Goal: Task Accomplishment & Management: Complete application form

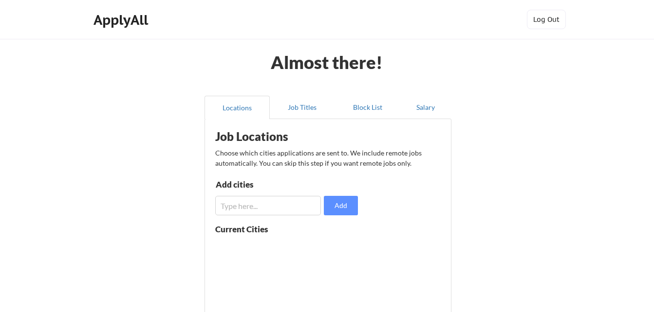
click at [286, 206] on input "input" at bounding box center [268, 205] width 106 height 19
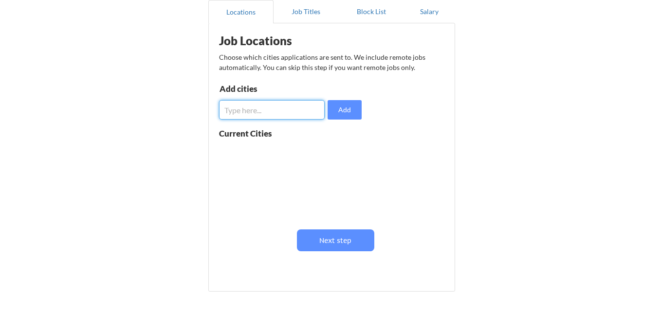
scroll to position [98, 0]
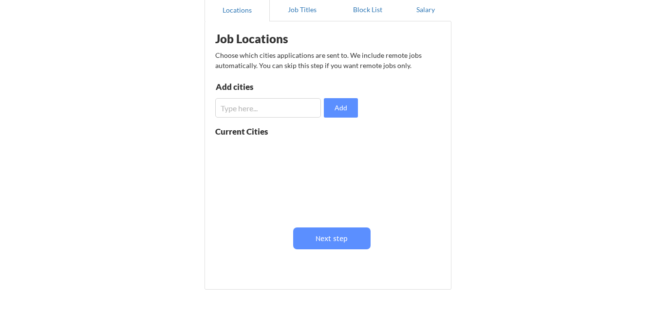
drag, startPoint x: 286, startPoint y: 206, endPoint x: 268, endPoint y: 183, distance: 29.1
click at [268, 183] on div at bounding box center [276, 179] width 123 height 77
click at [273, 108] on input "input" at bounding box center [268, 107] width 106 height 19
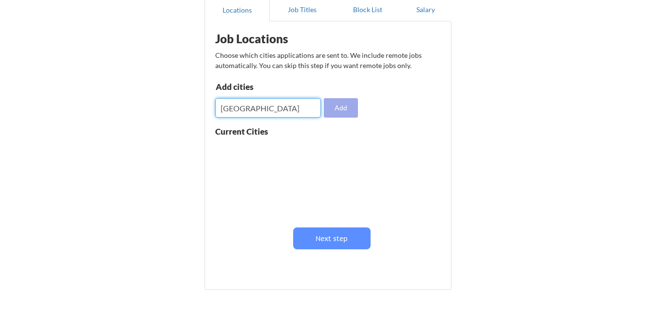
type input "[GEOGRAPHIC_DATA]"
click at [336, 108] on button "Add" at bounding box center [341, 107] width 34 height 19
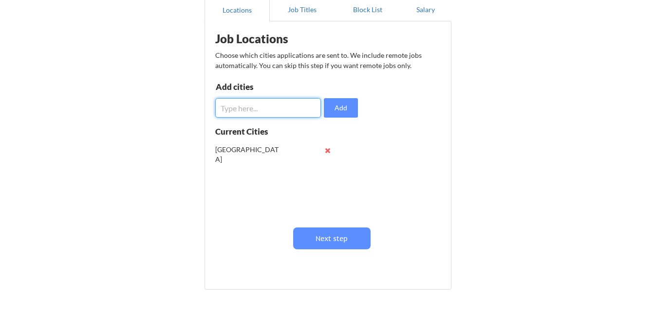
click at [280, 109] on input "input" at bounding box center [268, 107] width 106 height 19
type input "H"
type input "Gaithersburg"
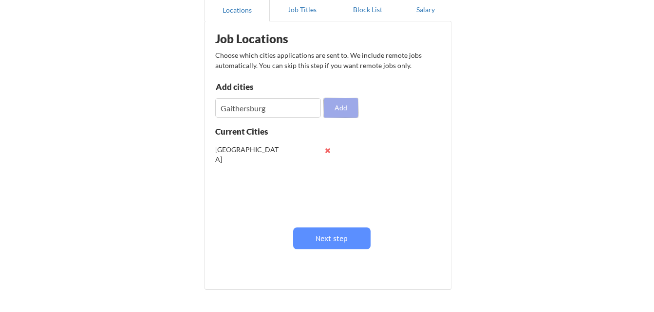
click at [343, 109] on button "Add" at bounding box center [341, 107] width 34 height 19
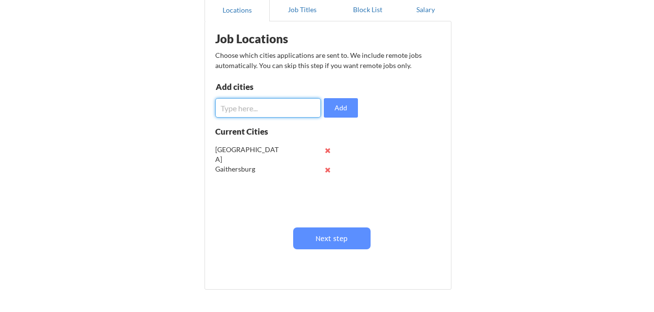
click at [276, 109] on input "input" at bounding box center [268, 107] width 106 height 19
type input "[US_STATE][GEOGRAPHIC_DATA]"
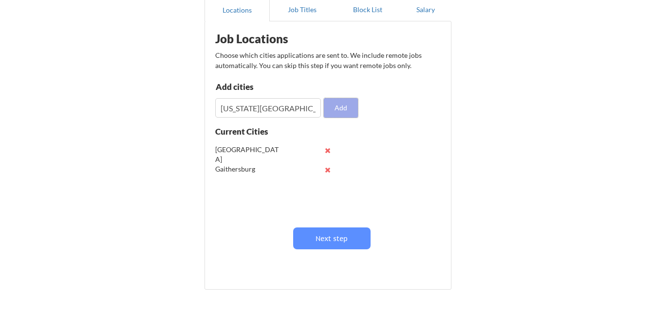
click at [338, 107] on button "Add" at bounding box center [341, 107] width 34 height 19
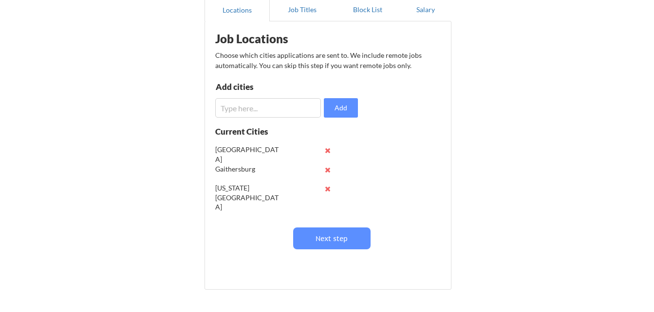
click at [266, 110] on input "input" at bounding box center [268, 107] width 106 height 19
type input "[PERSON_NAME]"
click at [327, 189] on button at bounding box center [327, 188] width 7 height 7
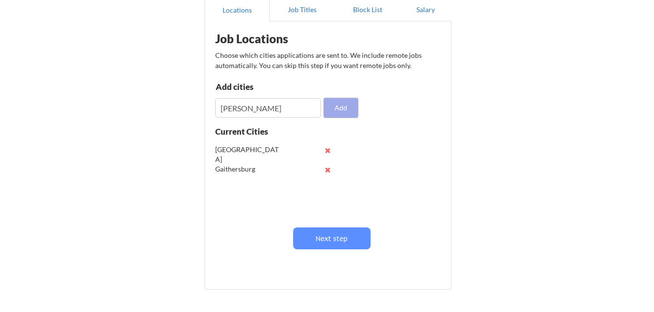
click at [344, 108] on button "Add" at bounding box center [341, 107] width 34 height 19
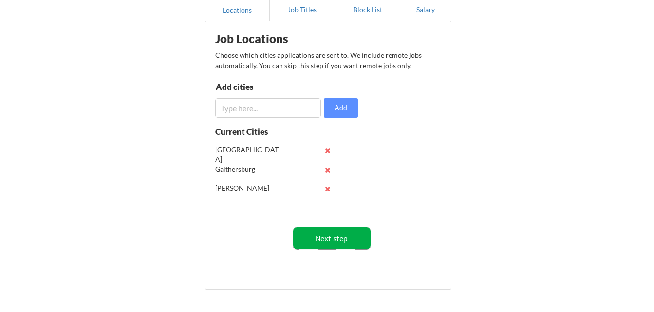
click at [334, 236] on button "Next step" at bounding box center [331, 239] width 77 height 22
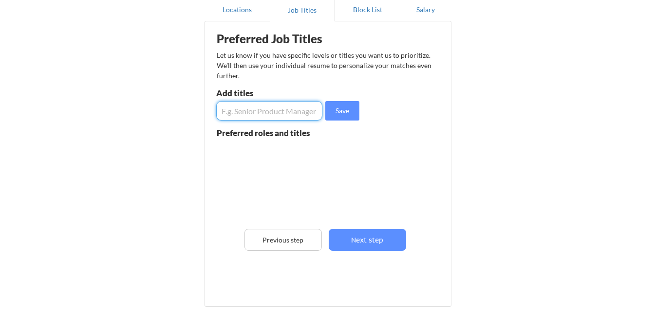
click at [291, 111] on input "input" at bounding box center [269, 110] width 106 height 19
type input "S"
type input "interpreter"
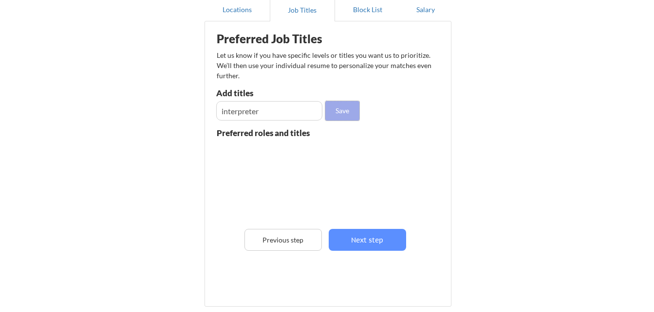
click at [345, 112] on button "Save" at bounding box center [342, 110] width 34 height 19
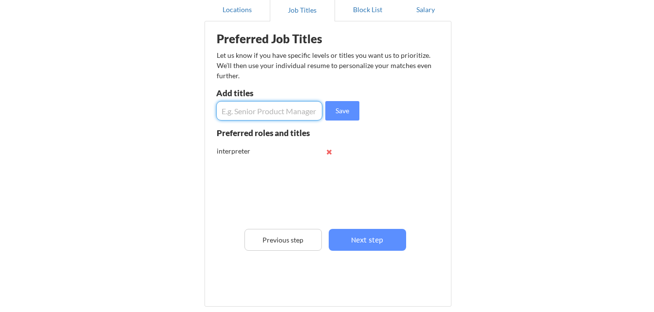
click at [300, 114] on input "input" at bounding box center [269, 110] width 106 height 19
type input "sales"
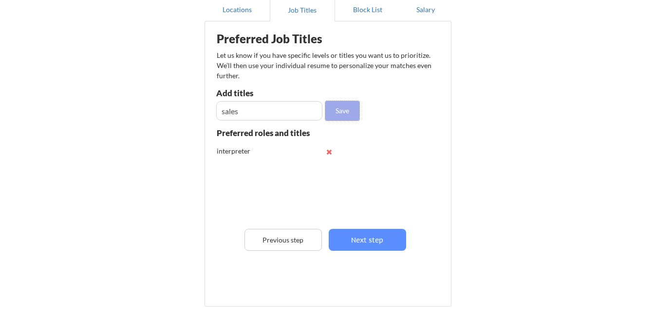
click at [348, 110] on button "Save" at bounding box center [342, 110] width 34 height 19
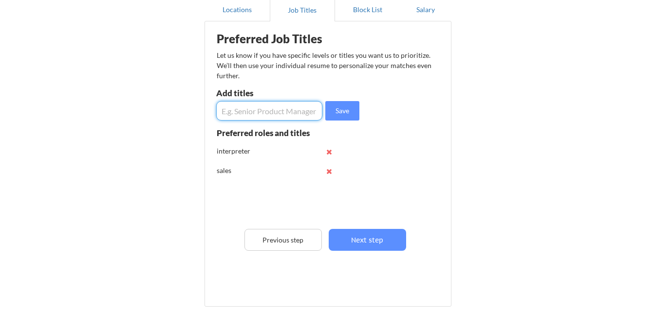
click at [278, 114] on input "input" at bounding box center [269, 110] width 106 height 19
type input "organizer"
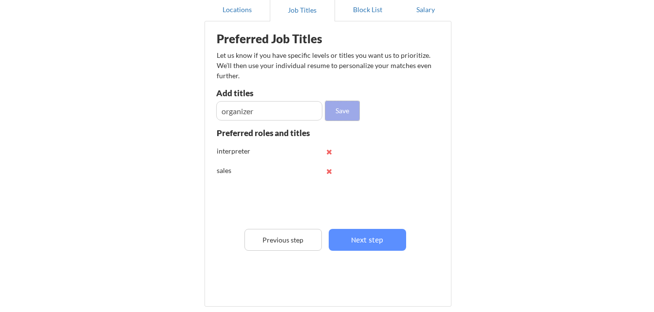
click at [343, 111] on button "Save" at bounding box center [342, 110] width 34 height 19
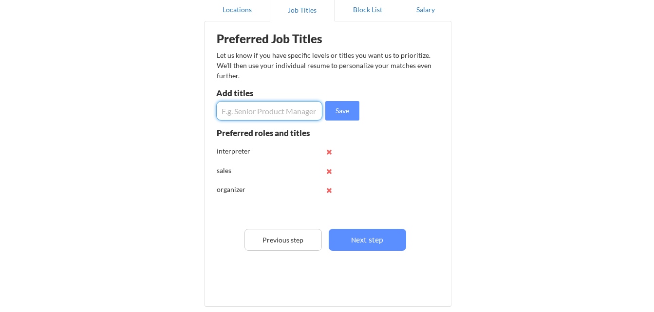
click at [283, 112] on input "input" at bounding box center [269, 110] width 106 height 19
type input "product manager"
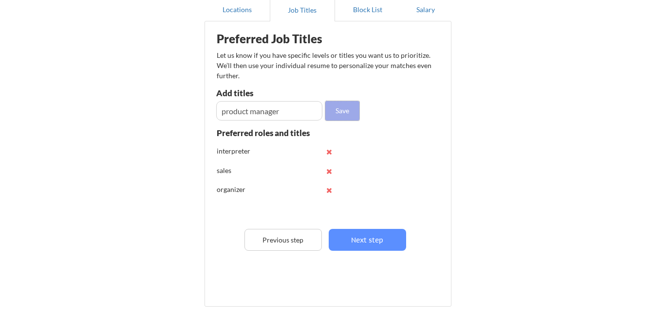
click at [350, 103] on button "Save" at bounding box center [342, 110] width 34 height 19
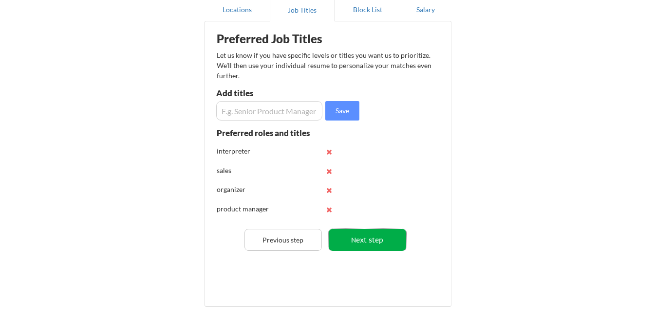
click at [382, 238] on button "Next step" at bounding box center [366, 240] width 77 height 22
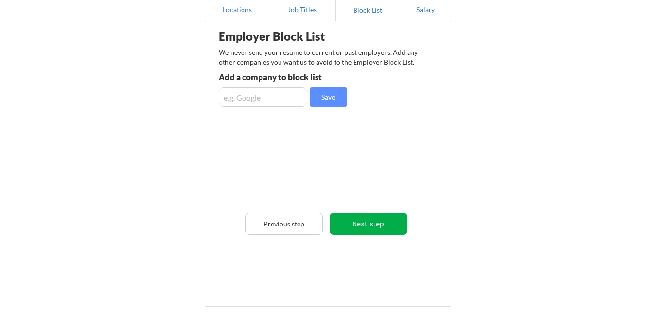
click at [369, 224] on button "Next step" at bounding box center [367, 224] width 77 height 22
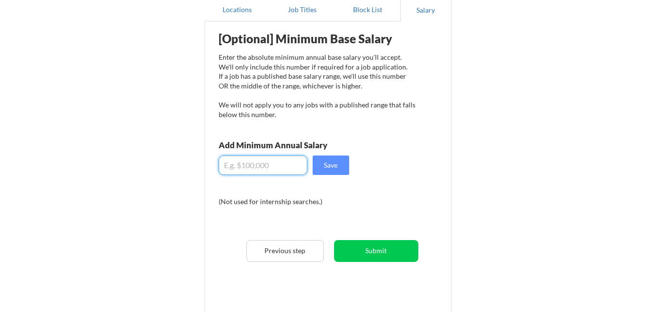
click at [286, 171] on input "input" at bounding box center [262, 165] width 89 height 19
type input "$8"
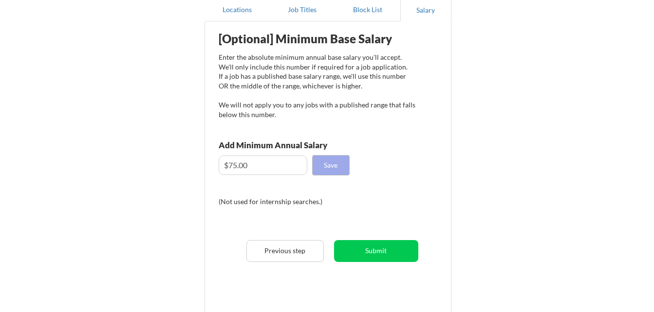
click at [325, 159] on button "Save" at bounding box center [330, 165] width 36 height 19
click at [322, 133] on div "[Optional] Minimum Base Salary Enter the absolute minimum annual base salary yo…" at bounding box center [330, 165] width 240 height 278
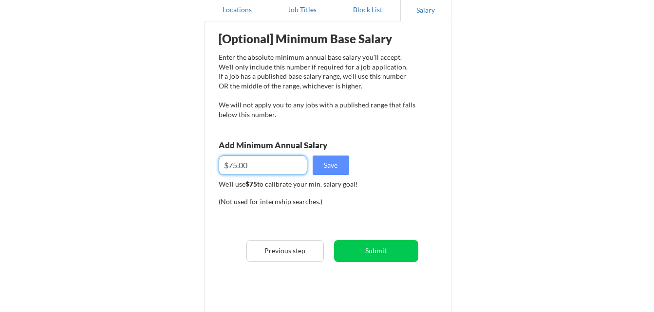
click at [286, 174] on input "input" at bounding box center [262, 165] width 89 height 19
click at [230, 164] on input "input" at bounding box center [262, 165] width 89 height 19
click at [282, 164] on input "input" at bounding box center [262, 165] width 89 height 19
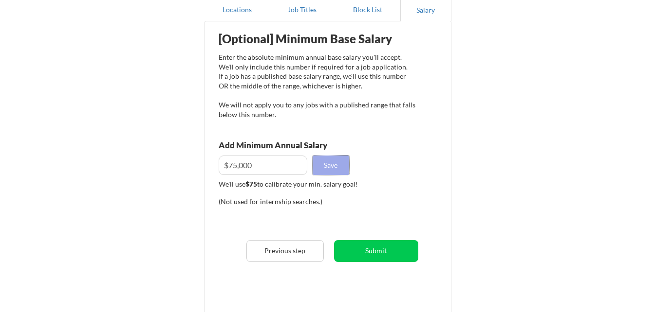
click at [329, 165] on button "Save" at bounding box center [330, 165] width 36 height 19
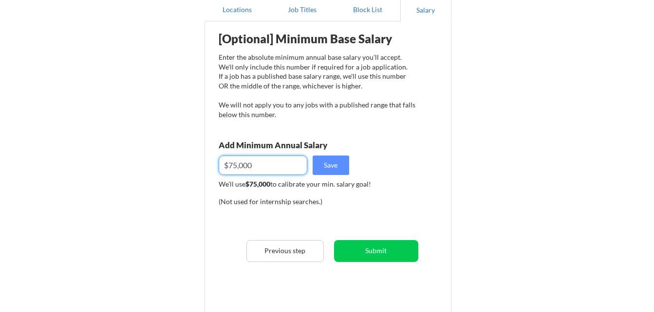
click at [264, 163] on input "input" at bounding box center [262, 165] width 89 height 19
type input "$7"
type input "$60,000"
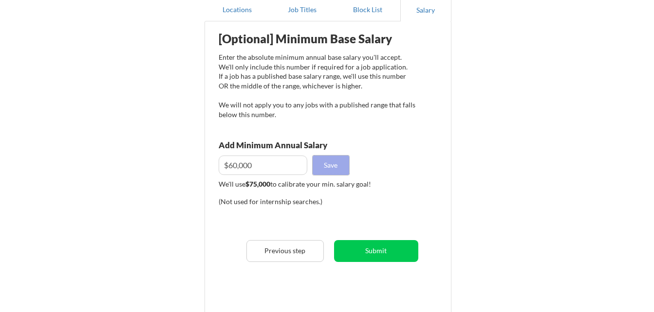
click at [336, 163] on button "Save" at bounding box center [330, 165] width 36 height 19
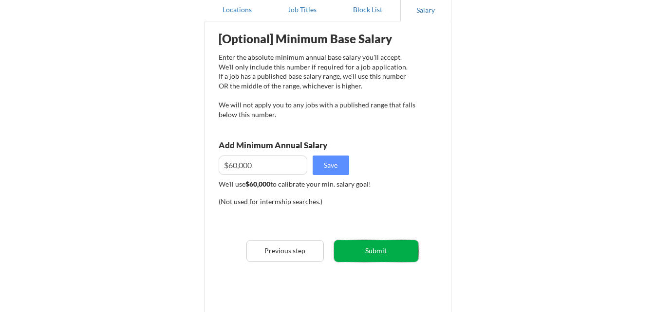
click at [383, 250] on button "Submit" at bounding box center [376, 251] width 84 height 22
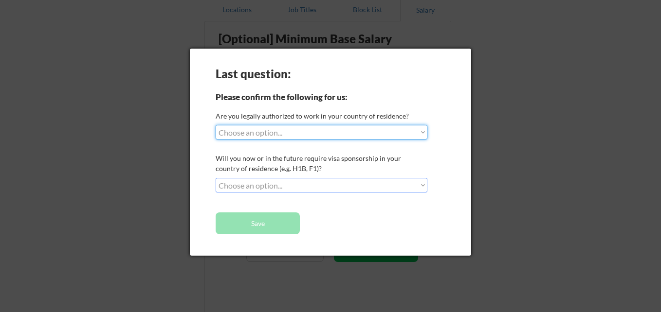
click at [310, 129] on select "Choose an option... Yes, I am a [DEMOGRAPHIC_DATA] Citizen Yes, I am a [DEMOGRA…" at bounding box center [322, 132] width 212 height 15
select select ""yes__i_am_a_us_[DEMOGRAPHIC_DATA]""
click at [216, 125] on select "Choose an option... Yes, I am a [DEMOGRAPHIC_DATA] Citizen Yes, I am a [DEMOGRA…" at bounding box center [322, 132] width 212 height 15
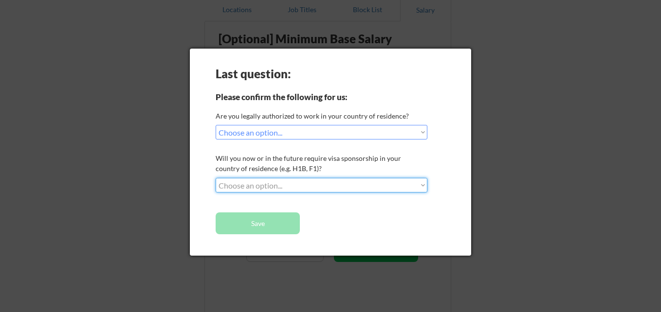
click at [369, 183] on select "Choose an option... No, I will not need sponsorship Yes, I will need sponsorship" at bounding box center [322, 185] width 212 height 15
select select ""no__i_will_not_need_sponsorship""
click at [216, 178] on select "Choose an option... No, I will not need sponsorship Yes, I will need sponsorship" at bounding box center [322, 185] width 212 height 15
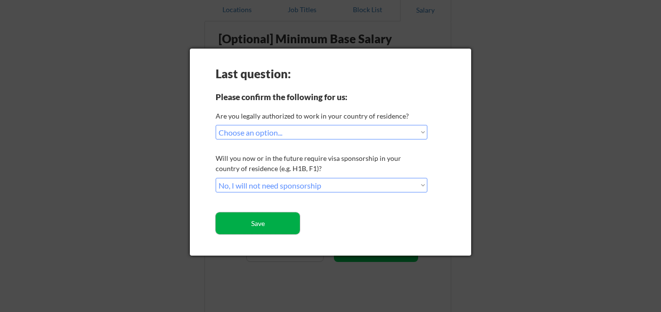
click at [266, 217] on button "Save" at bounding box center [258, 224] width 84 height 22
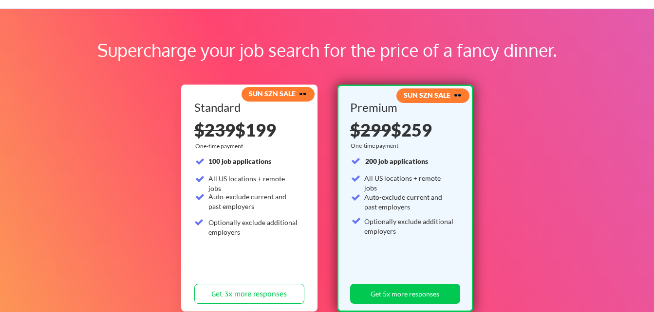
scroll to position [30, 0]
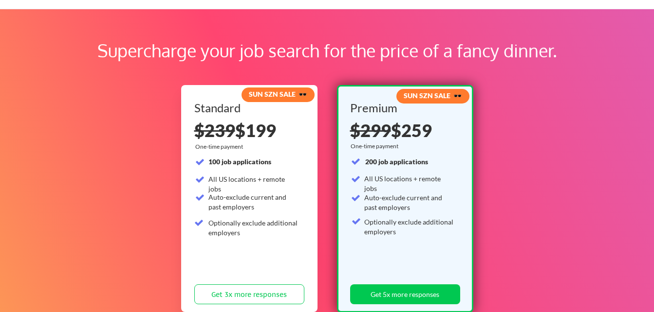
click at [459, 180] on div "Premium $299 $259 One-time payment 200 job applications All US locations + remo…" at bounding box center [405, 205] width 110 height 207
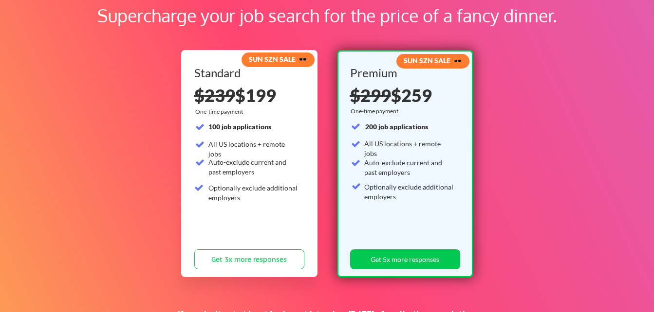
scroll to position [71, 0]
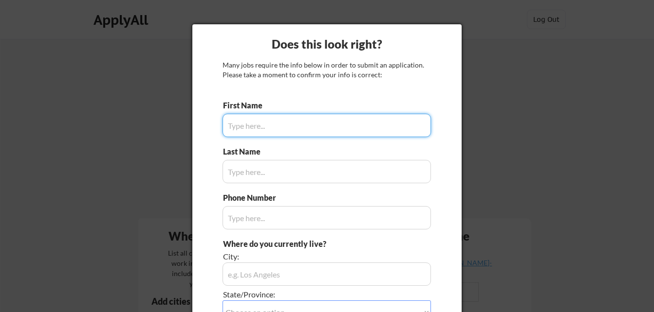
click at [299, 126] on input "input" at bounding box center [326, 125] width 208 height 23
type input "Sandra"
click at [253, 177] on input "input" at bounding box center [326, 171] width 208 height 23
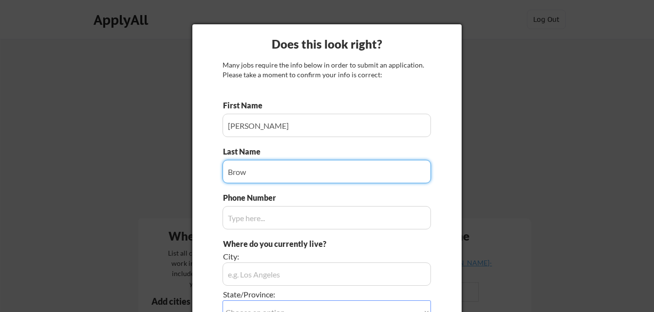
type input "Brown"
click at [253, 177] on input "input" at bounding box center [326, 171] width 208 height 23
